Goal: Check status: Check status

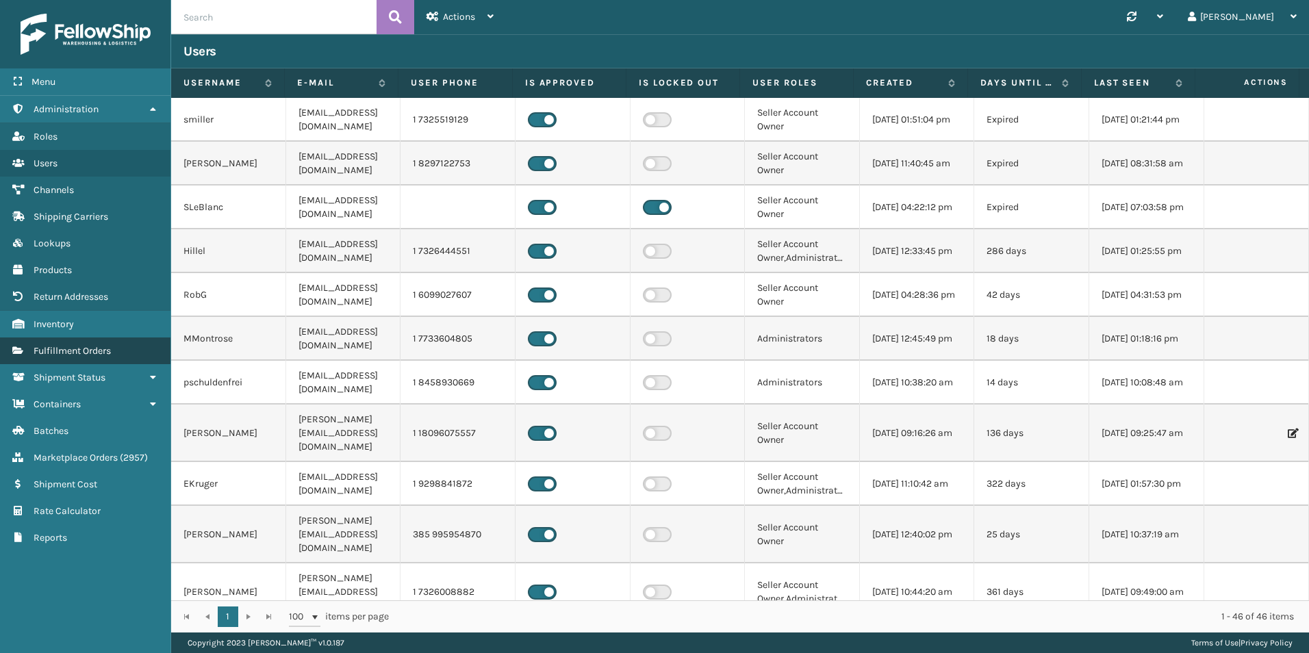
click at [88, 348] on span "Fulfillment Orders" at bounding box center [72, 351] width 77 height 12
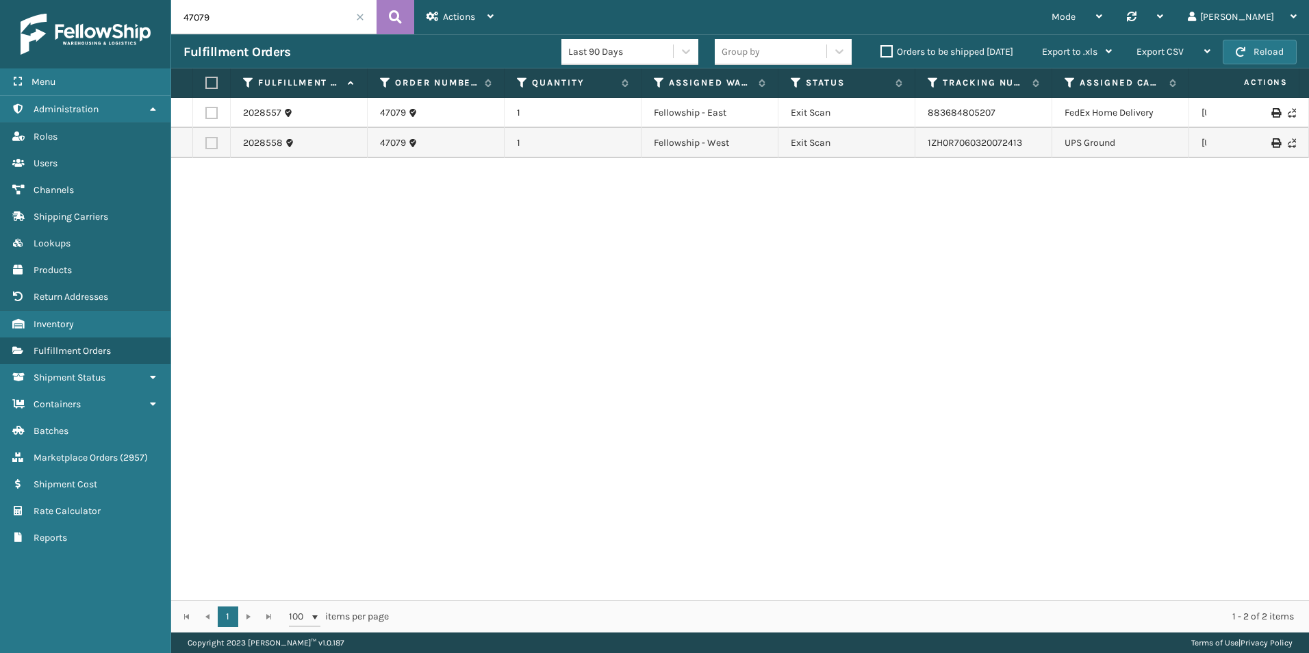
click at [235, 18] on input "47079" at bounding box center [273, 17] width 205 height 34
paste input "111-6609750-7906601"
type input "111-6609750-7906601"
click at [387, 0] on button at bounding box center [395, 17] width 38 height 34
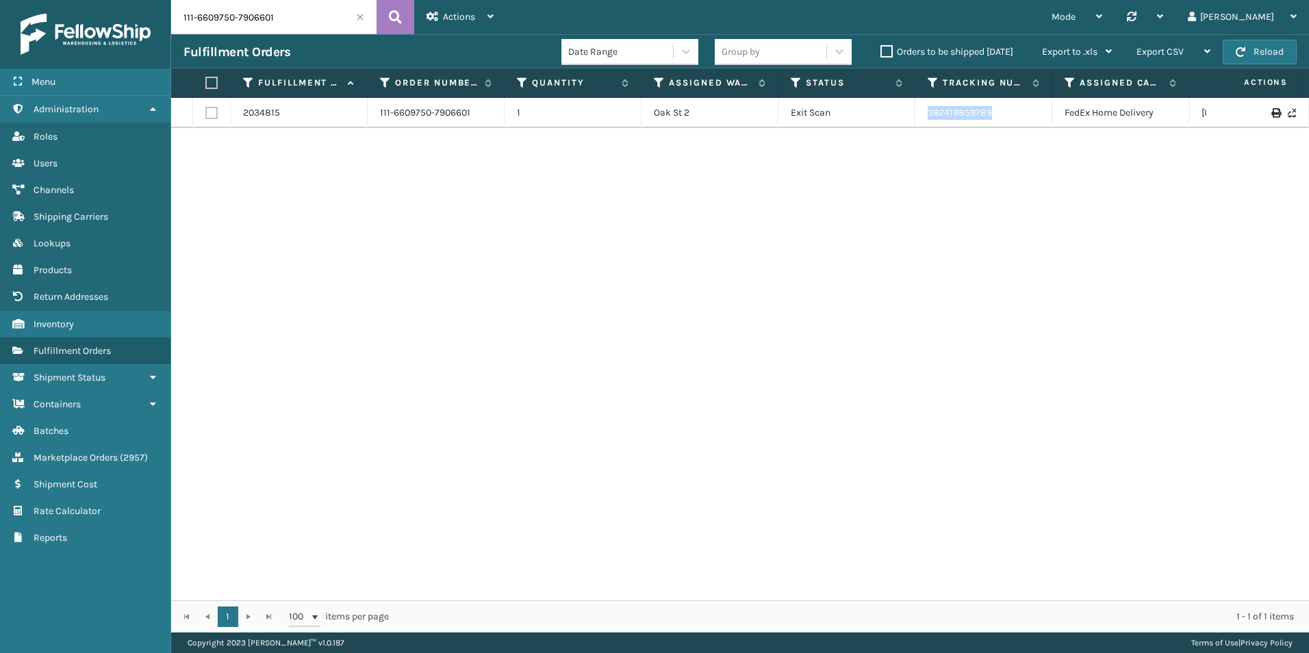
drag, startPoint x: 1007, startPoint y: 101, endPoint x: 886, endPoint y: 116, distance: 122.2
click at [886, 116] on tr "2034815 111-6609750-7906601 1 [GEOGRAPHIC_DATA] Exit Scan 392419859789 FedEx Ho…" at bounding box center [868, 113] width 1394 height 30
copy tr "392419859789"
